Goal: Check status

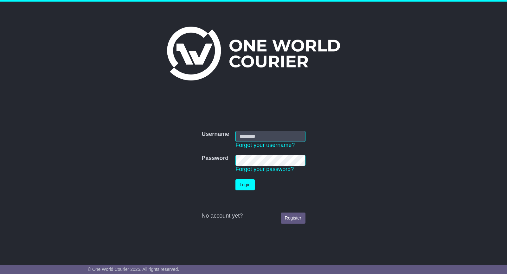
type input "**********"
click at [242, 184] on button "Login" at bounding box center [244, 184] width 19 height 11
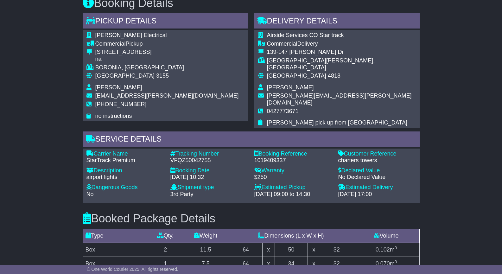
scroll to position [328, 0]
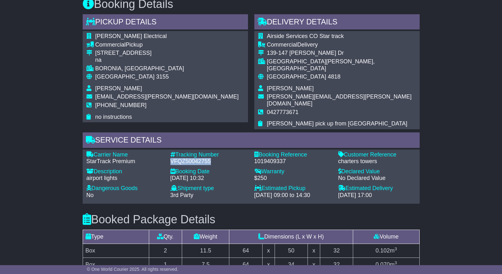
drag, startPoint x: 214, startPoint y: 153, endPoint x: 170, endPoint y: 155, distance: 43.8
click at [170, 158] on div "VFQZ50042755" at bounding box center [209, 161] width 78 height 7
copy div "VFQZ50042755"
